Goal: Transaction & Acquisition: Obtain resource

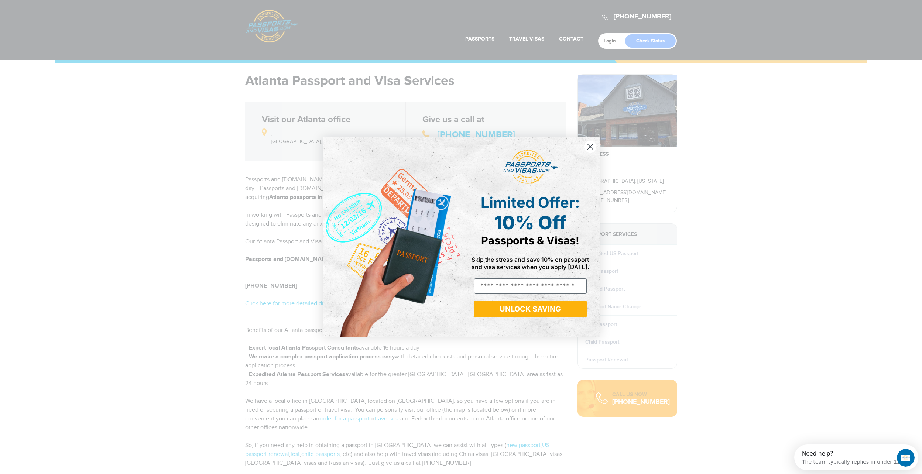
click at [589, 146] on icon "Close dialog" at bounding box center [589, 146] width 5 height 5
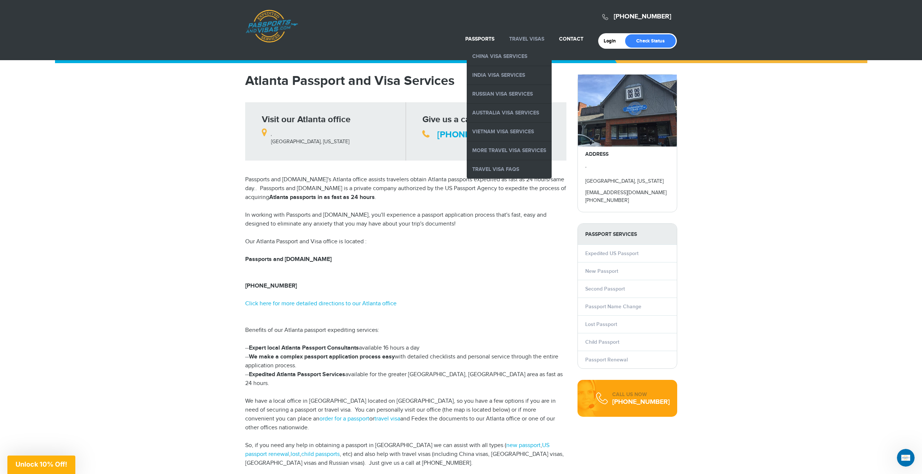
click at [516, 41] on link "Travel Visas" at bounding box center [526, 39] width 35 height 6
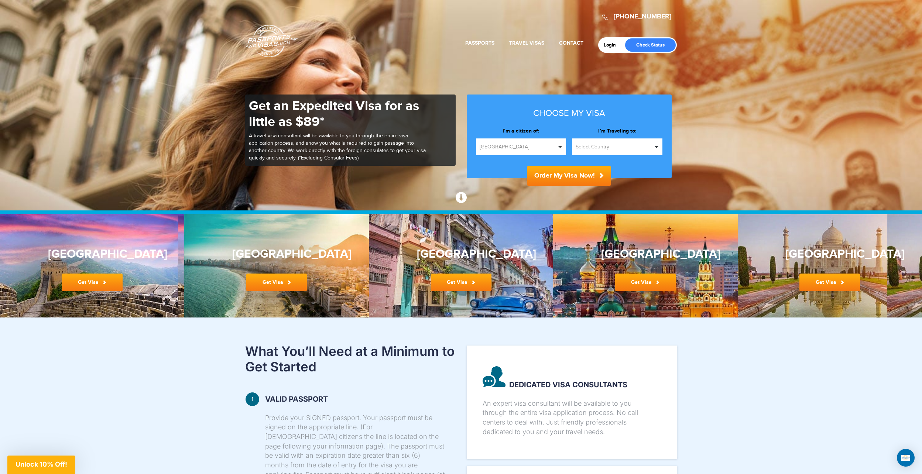
click at [655, 147] on span "button" at bounding box center [656, 147] width 4 height 2
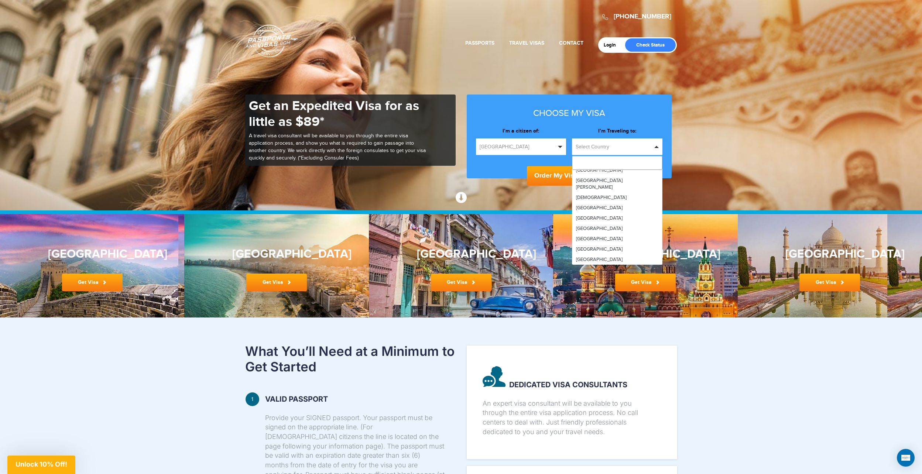
scroll to position [997, 0]
click at [579, 237] on span "[GEOGRAPHIC_DATA]" at bounding box center [599, 240] width 47 height 6
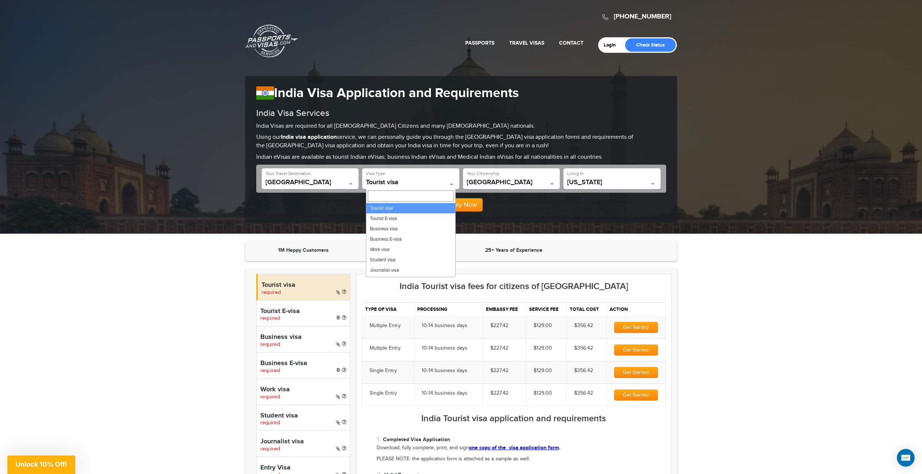
click at [449, 182] on span at bounding box center [451, 184] width 7 height 10
select select "*****"
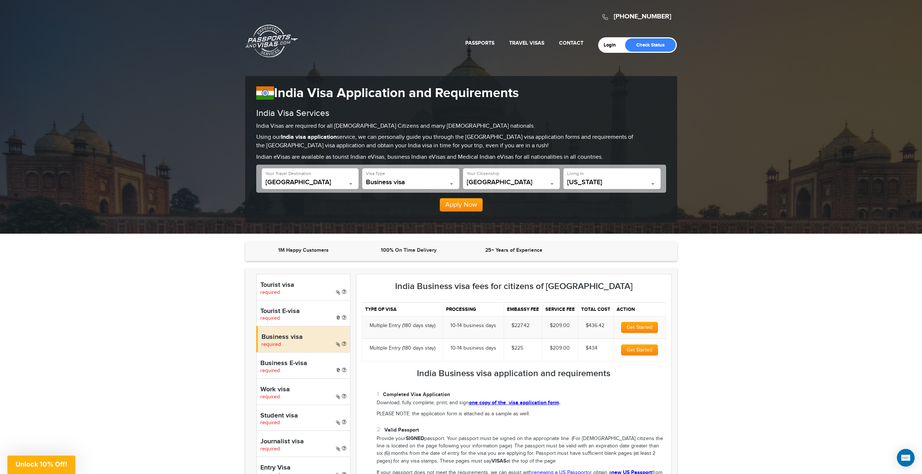
click at [652, 184] on b at bounding box center [652, 184] width 3 height 2
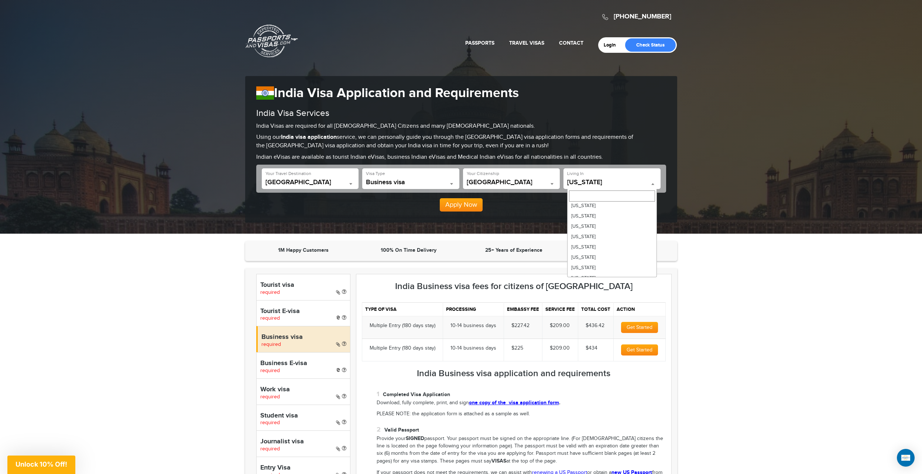
scroll to position [406, 0]
select select "**"
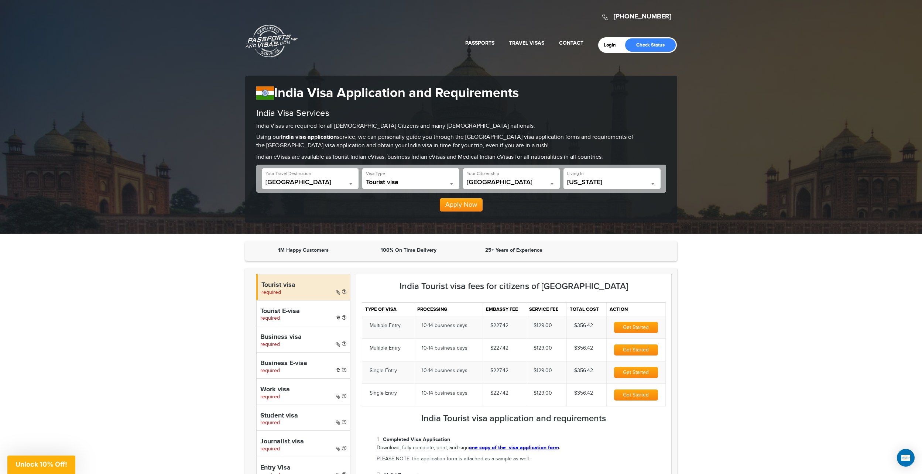
click at [274, 338] on h4 "Business visa" at bounding box center [303, 337] width 86 height 7
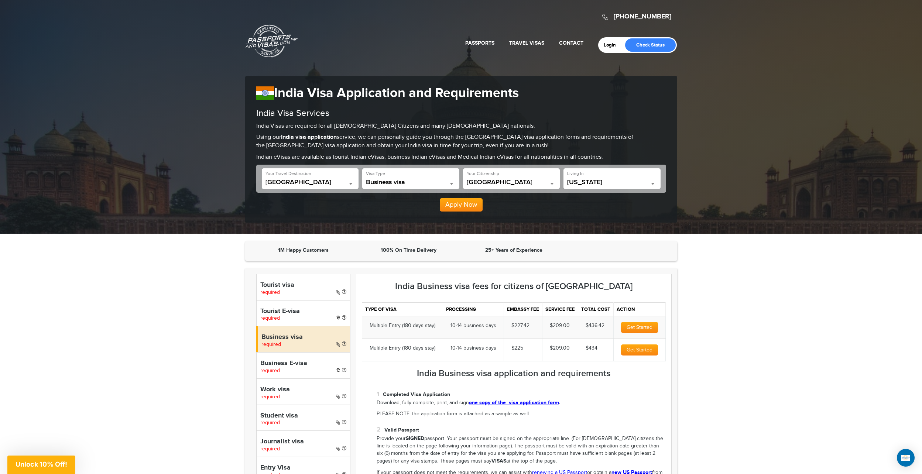
click at [282, 360] on h4 "Business E-visa" at bounding box center [303, 363] width 86 height 7
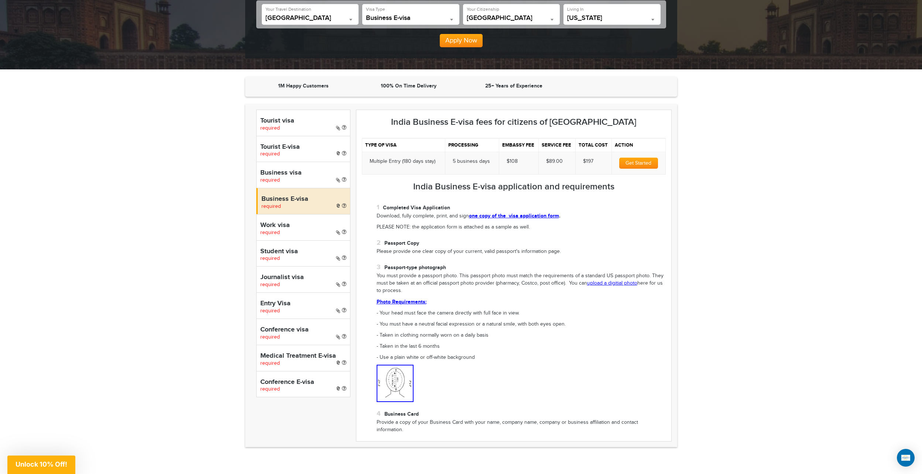
scroll to position [74, 0]
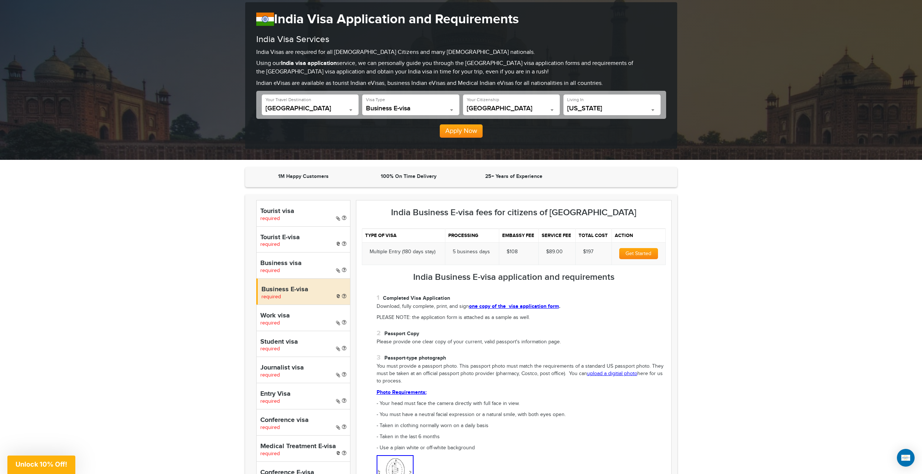
click at [281, 265] on h4 "Business visa" at bounding box center [303, 263] width 86 height 7
select select "*****"
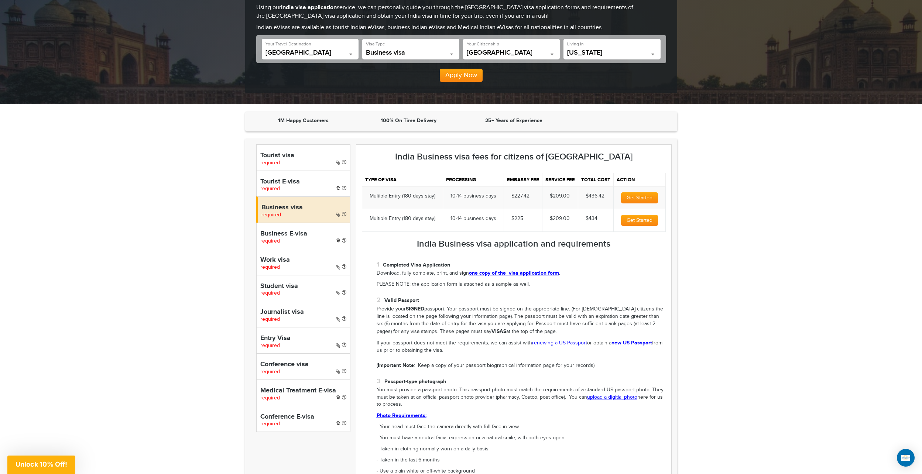
scroll to position [148, 0]
